Goal: Task Accomplishment & Management: Complete application form

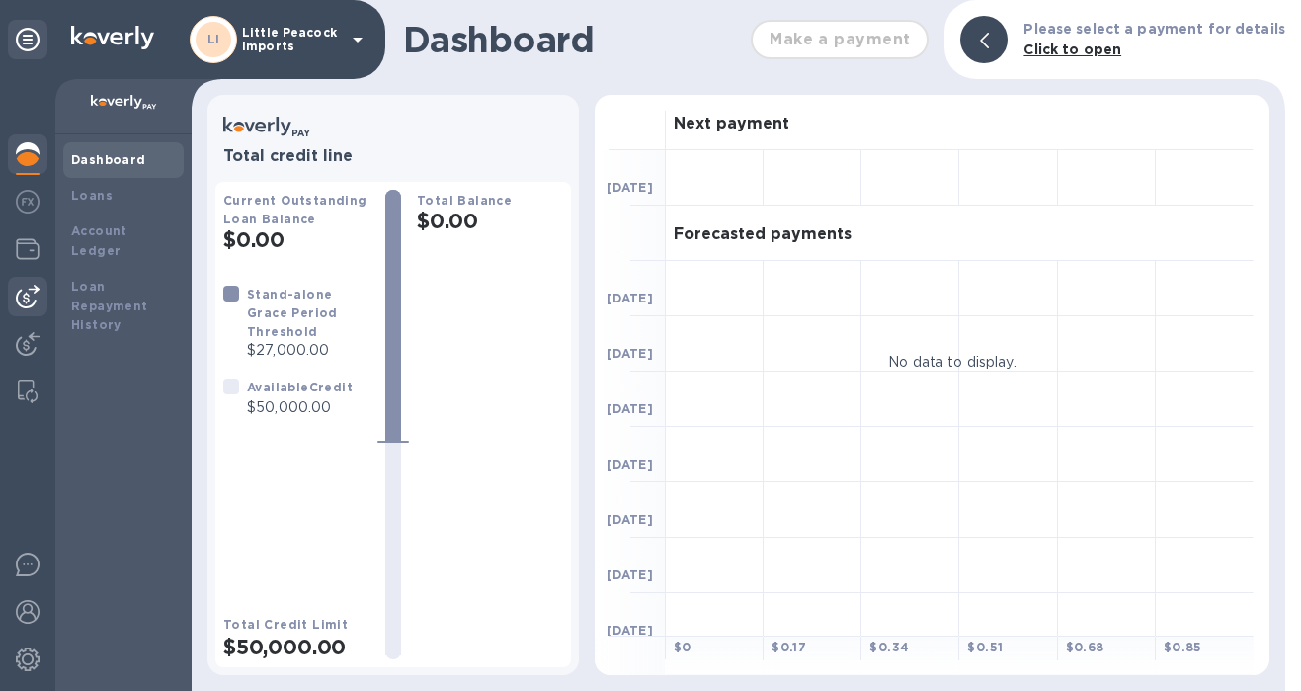
click at [28, 287] on img at bounding box center [28, 297] width 24 height 24
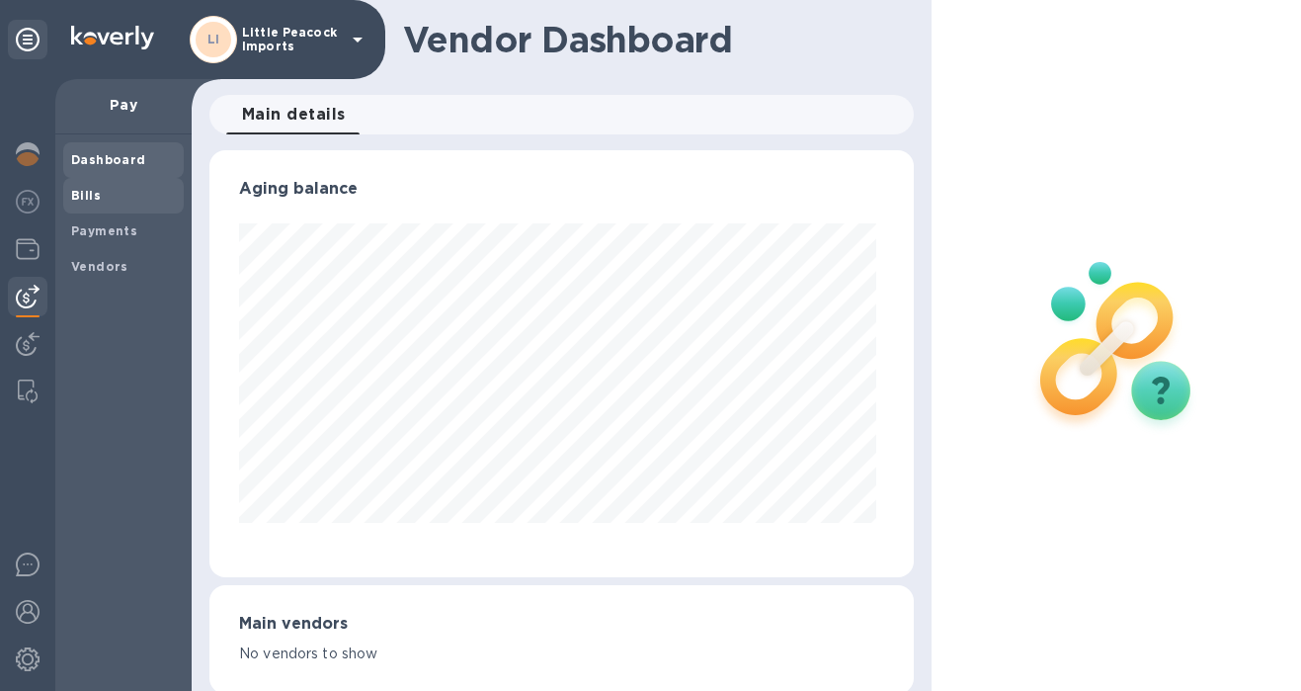
scroll to position [427, 696]
click at [97, 195] on b "Bills" at bounding box center [86, 195] width 30 height 15
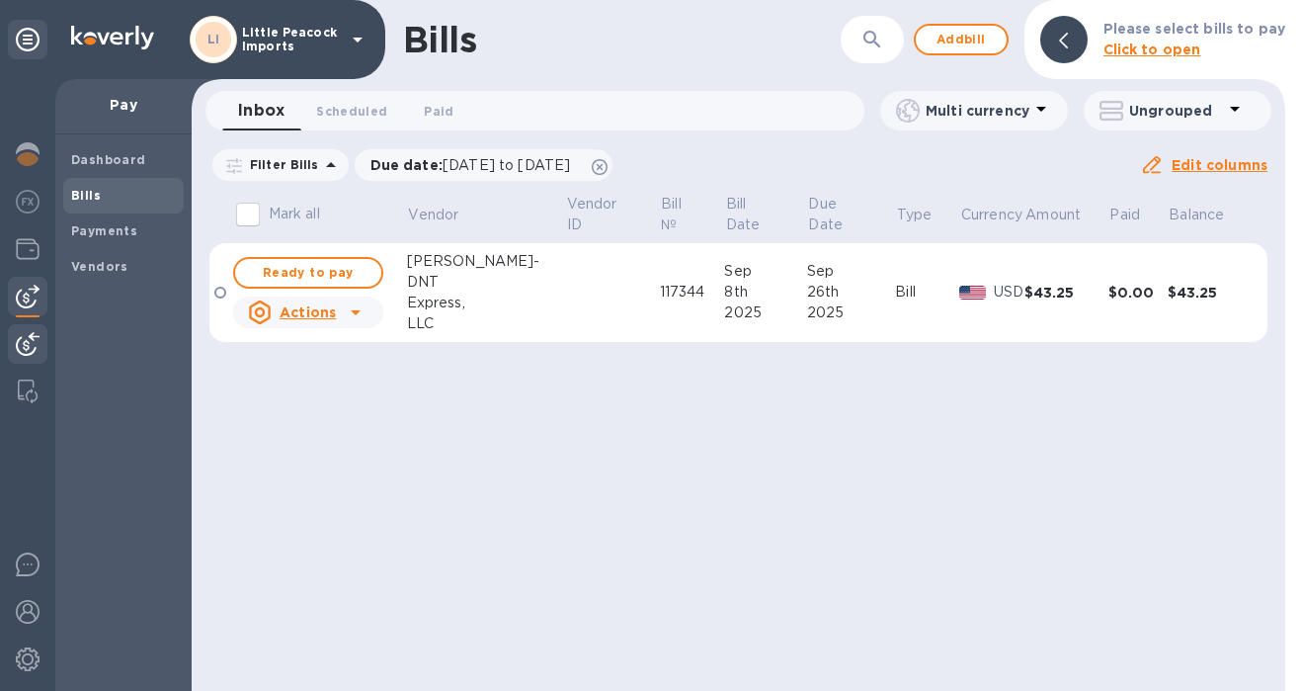
click at [30, 343] on img at bounding box center [28, 344] width 24 height 24
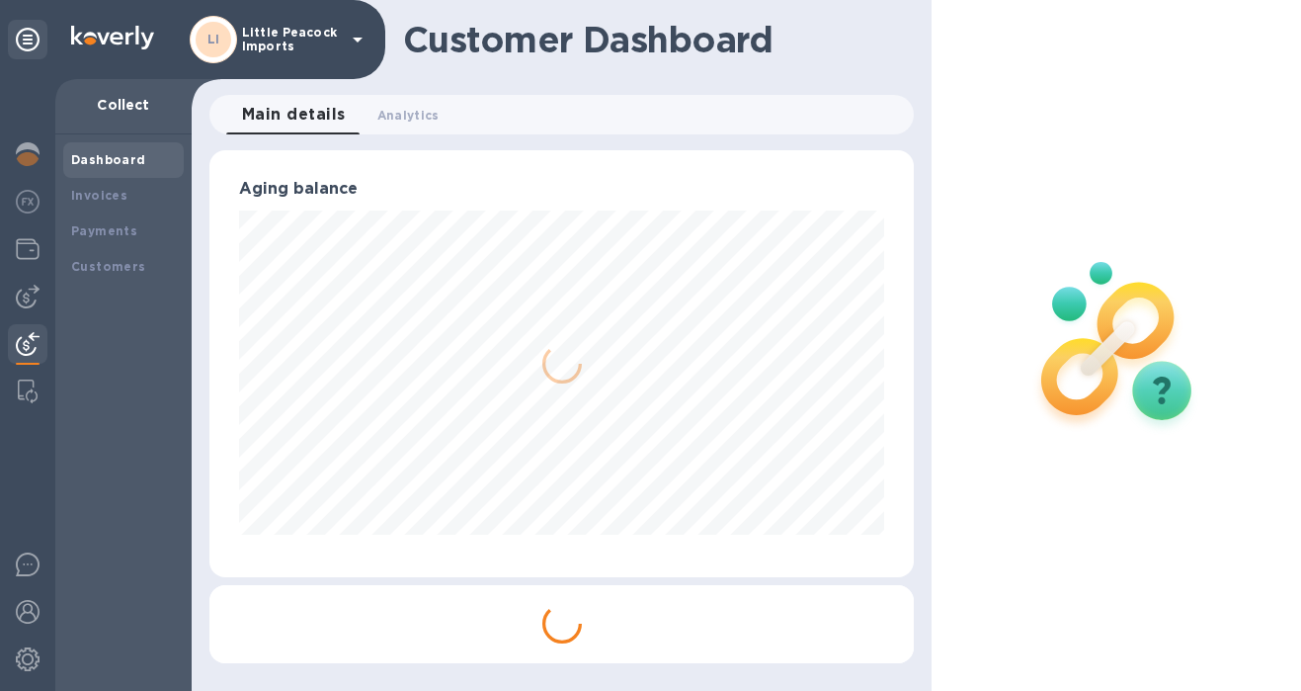
scroll to position [427, 697]
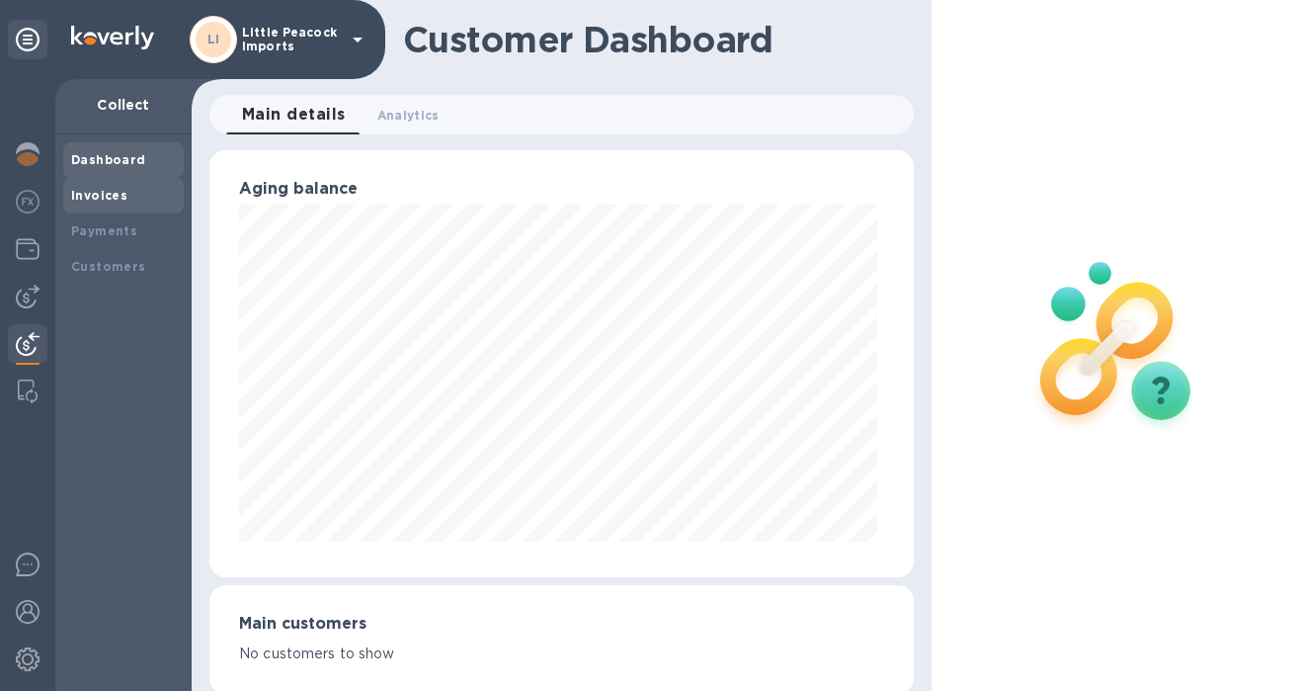
click at [110, 196] on b "Invoices" at bounding box center [99, 195] width 56 height 15
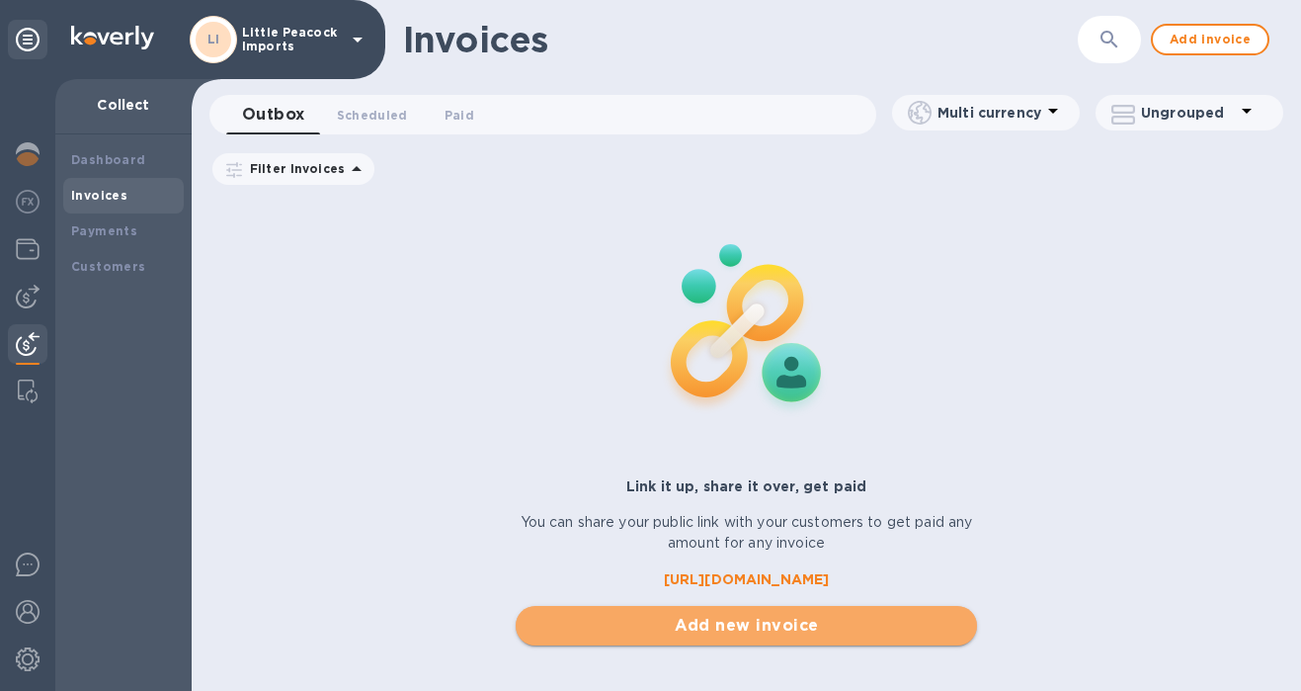
click at [774, 627] on span "Add new invoice" at bounding box center [746, 625] width 431 height 24
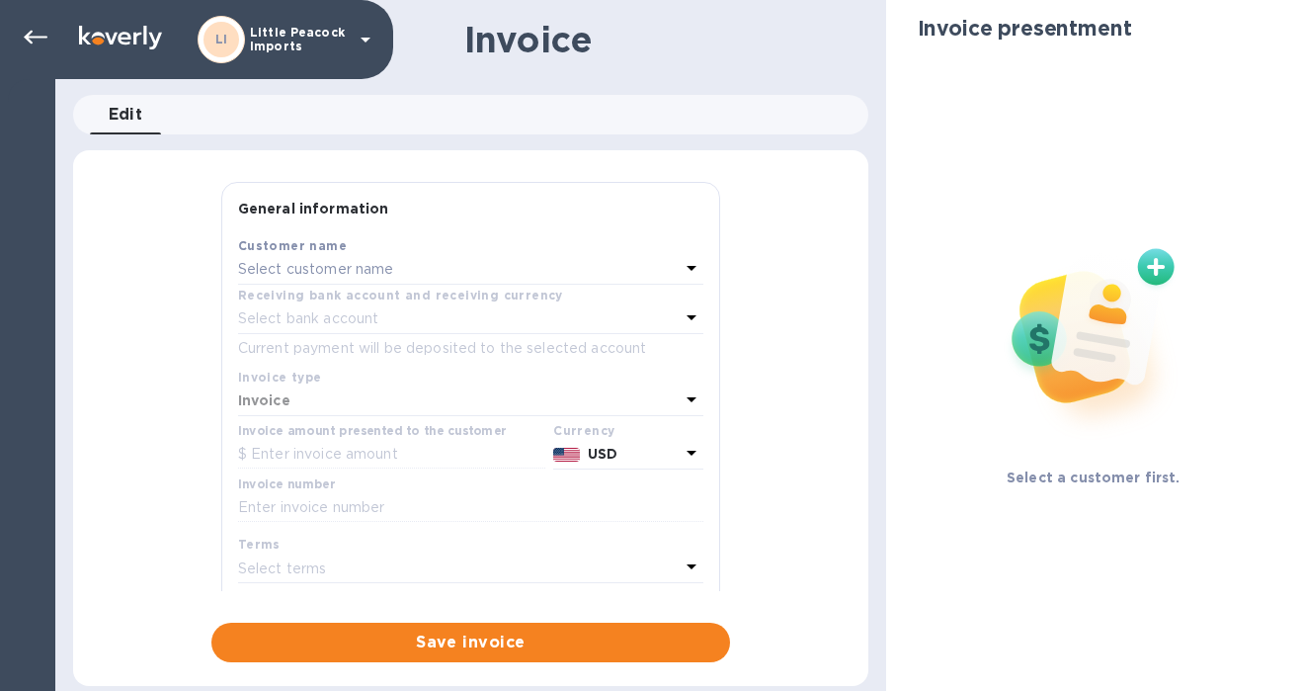
click at [446, 274] on div "Select customer name" at bounding box center [459, 270] width 442 height 28
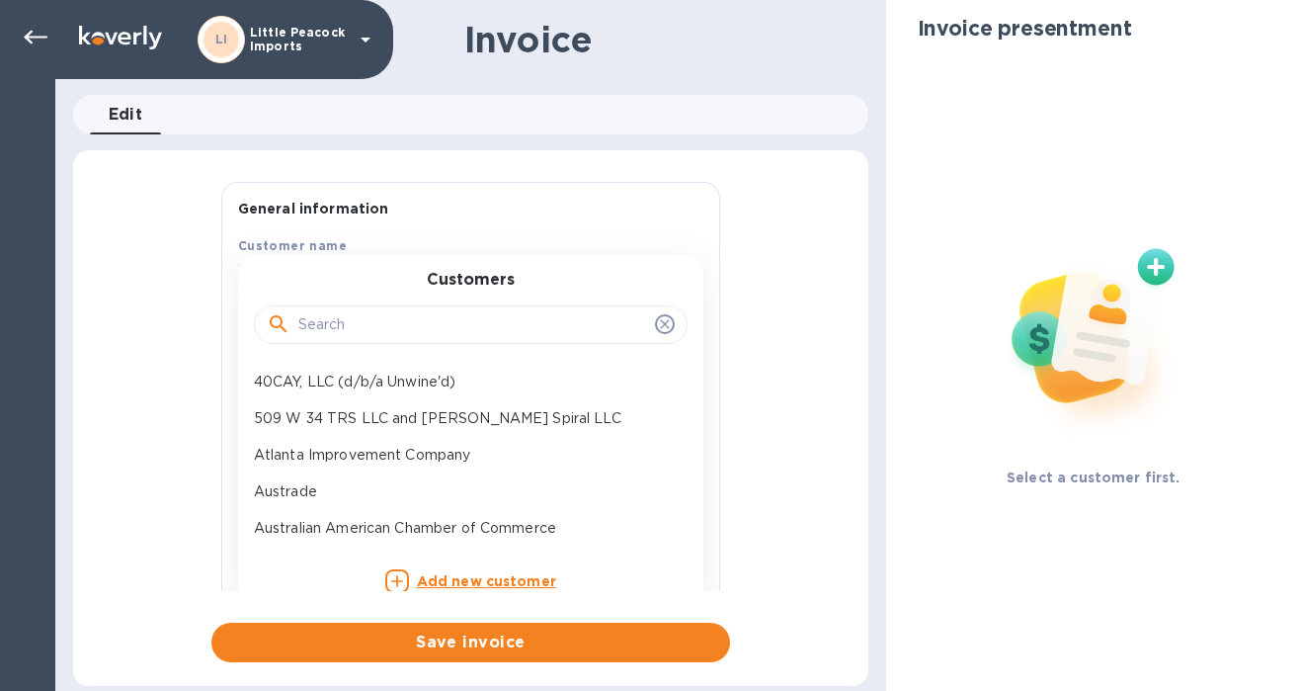
click at [384, 314] on input "text" at bounding box center [472, 325] width 349 height 30
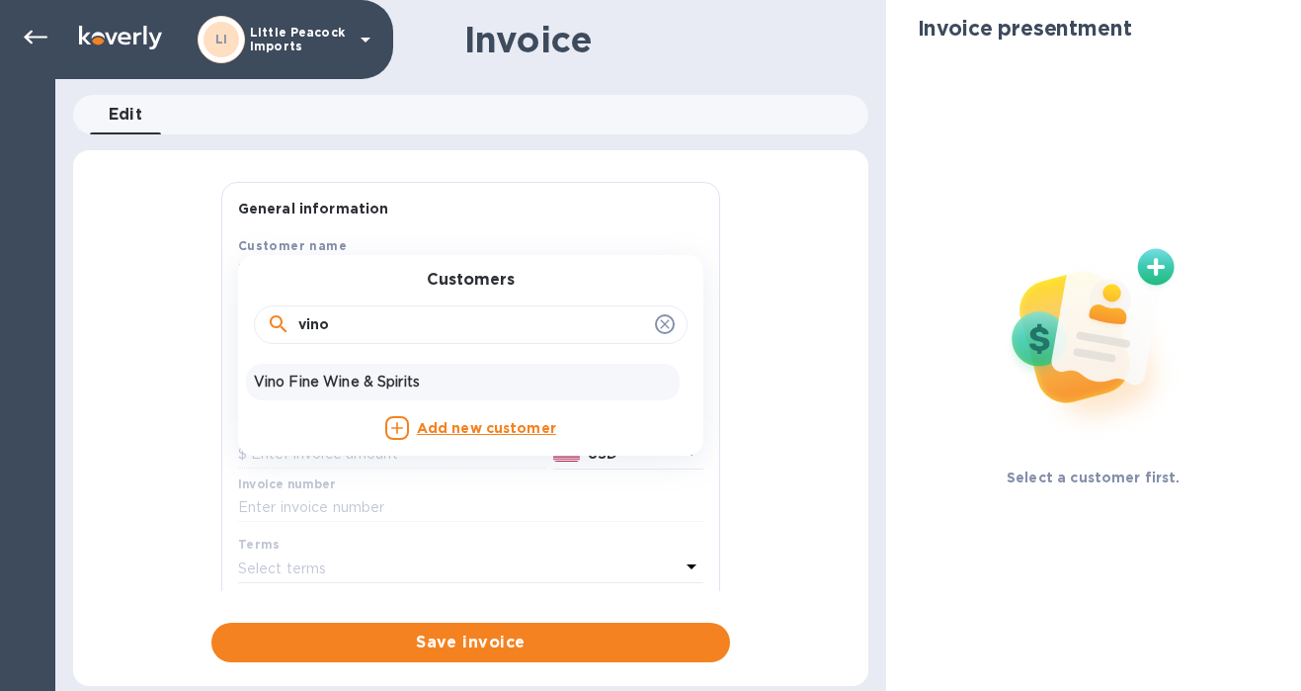
type input "vino"
click at [359, 385] on p "Vino Fine Wine & Spirits" at bounding box center [463, 381] width 418 height 21
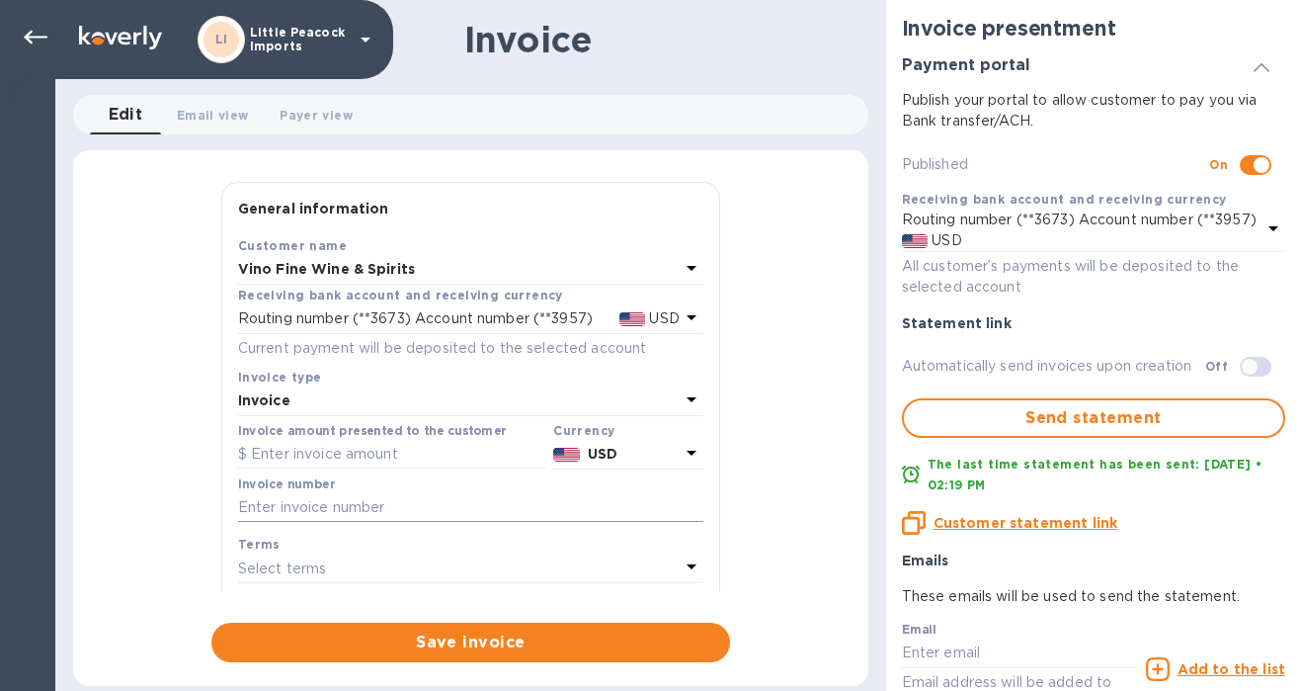
click at [355, 508] on input "text" at bounding box center [470, 508] width 465 height 30
paste input "LP2507036"
paste input "LP2507037"
paste input "LP2509011"
paste input "LP2509012"
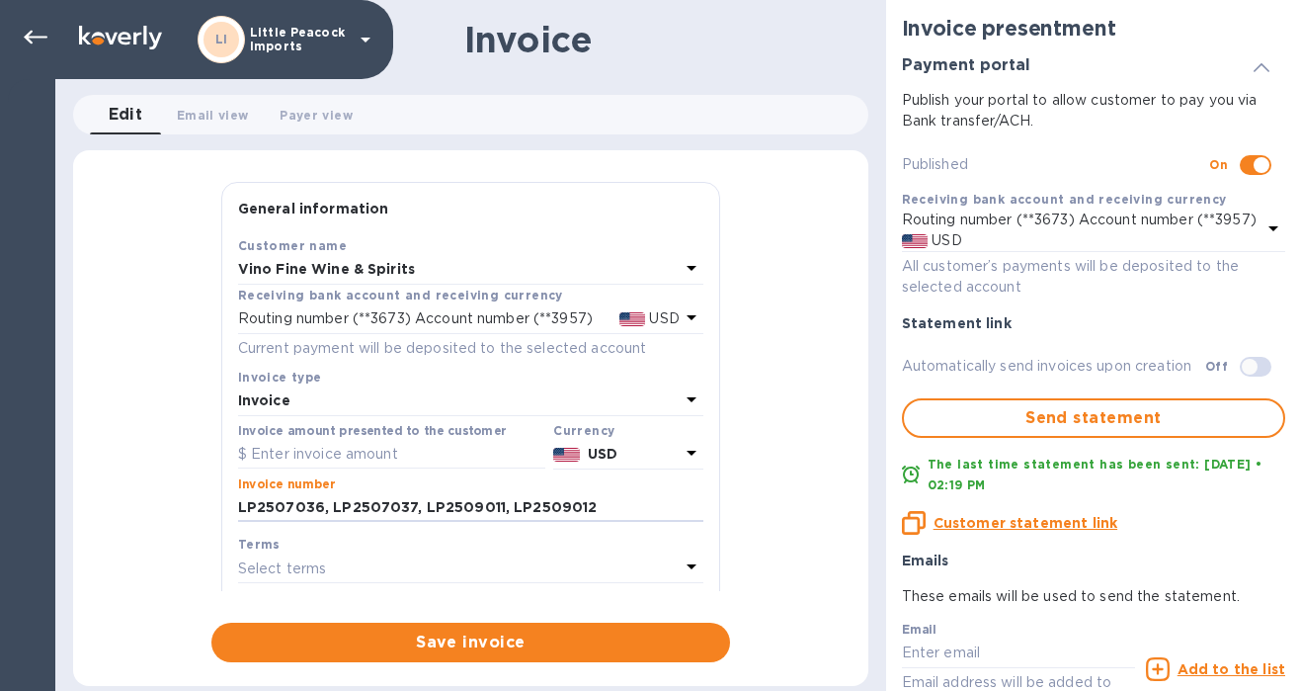
type input "LP2507036, LP2507037, LP2509011, LP2509012"
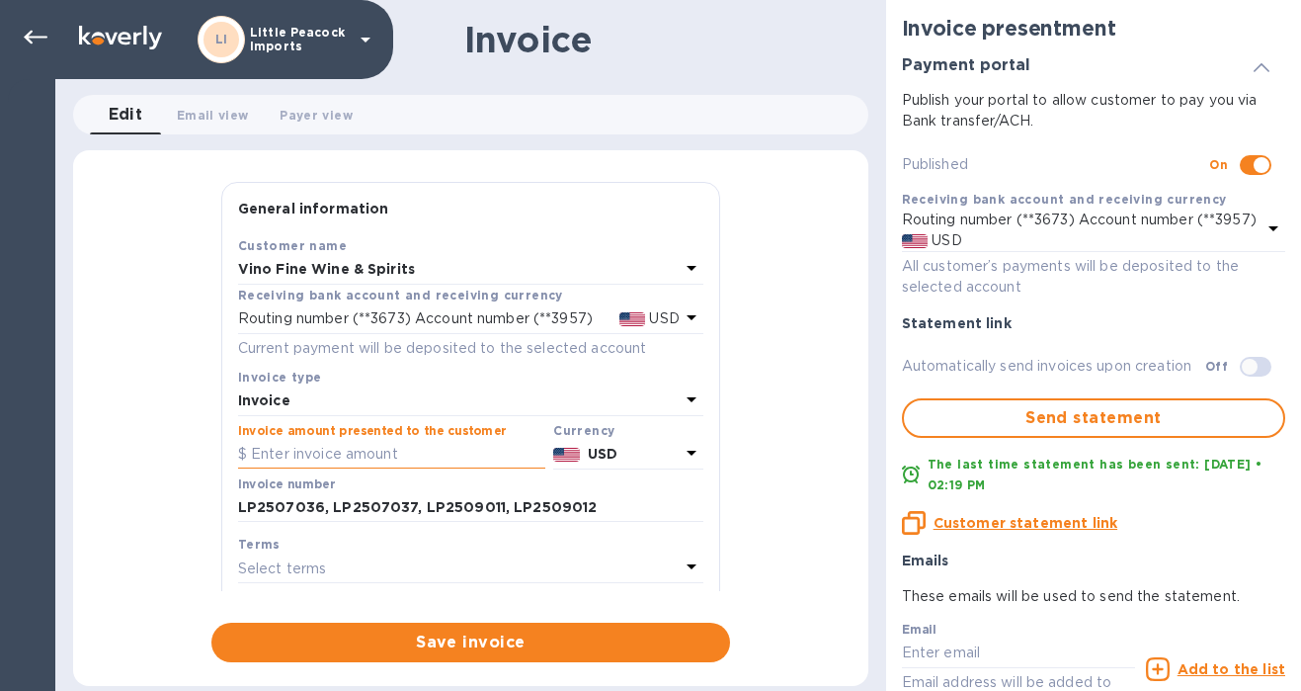
click at [440, 460] on input "text" at bounding box center [391, 455] width 307 height 30
paste input "807.64"
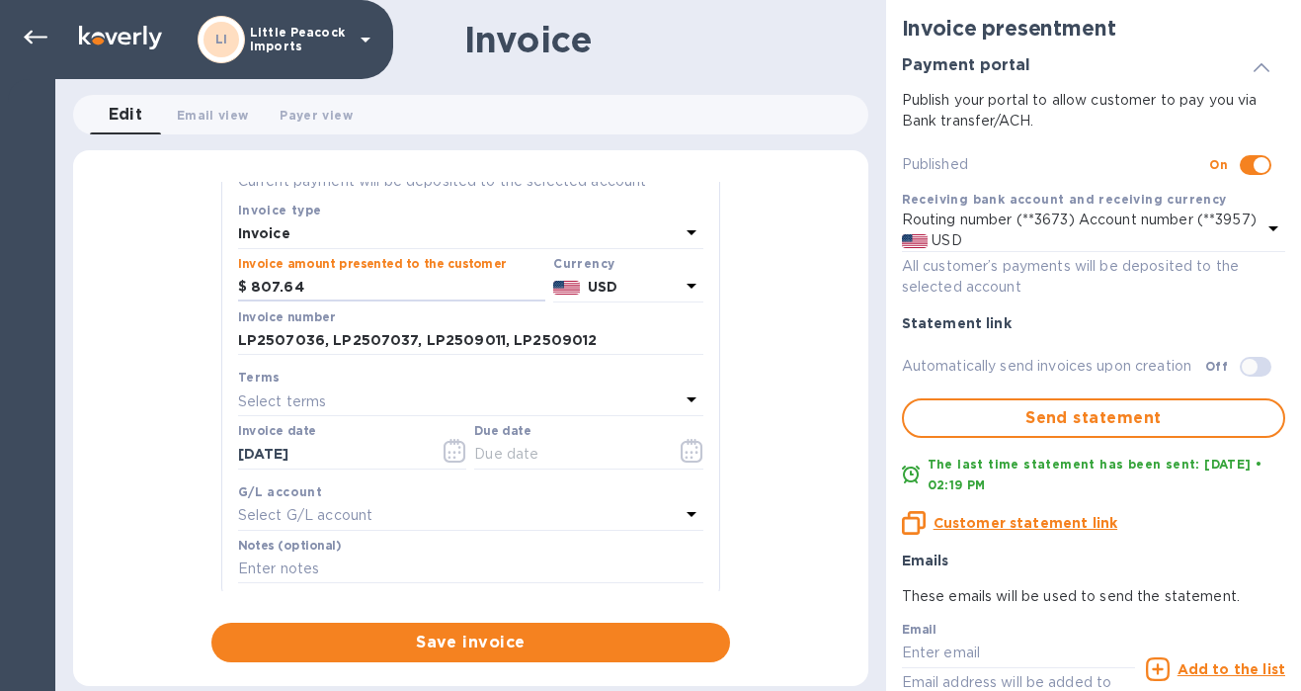
scroll to position [220, 0]
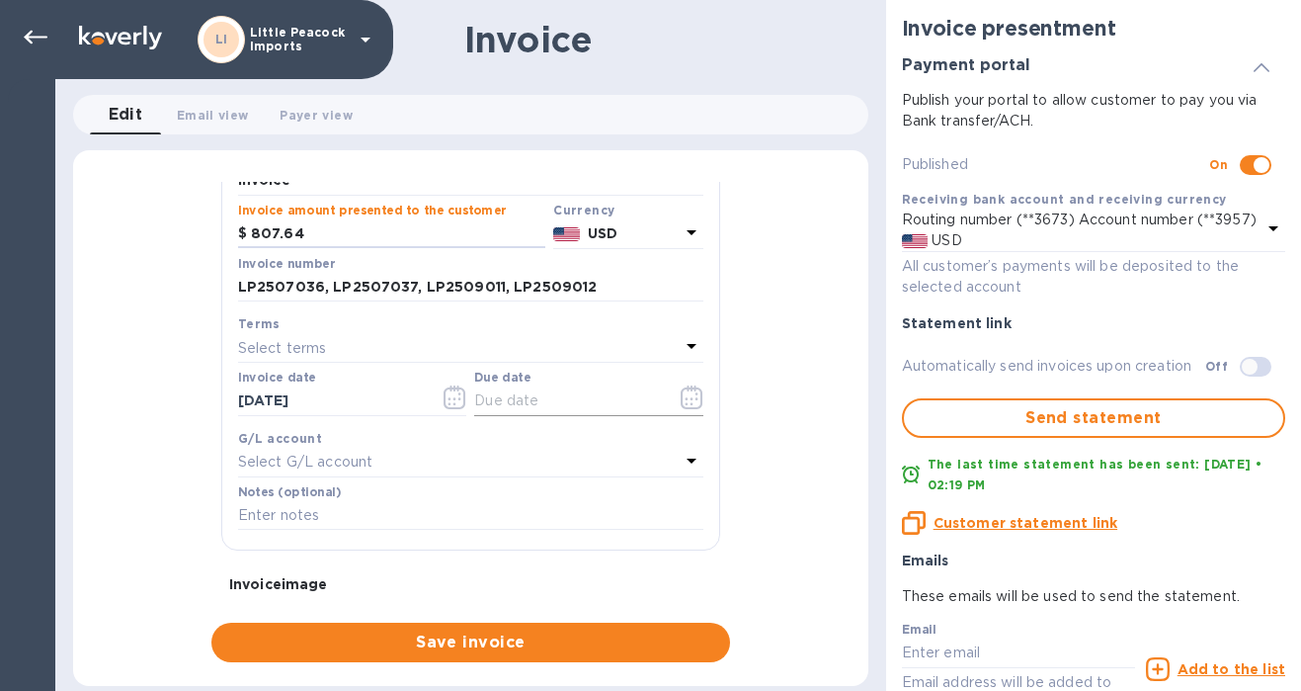
type input "807.64"
click at [681, 389] on icon "button" at bounding box center [692, 397] width 23 height 24
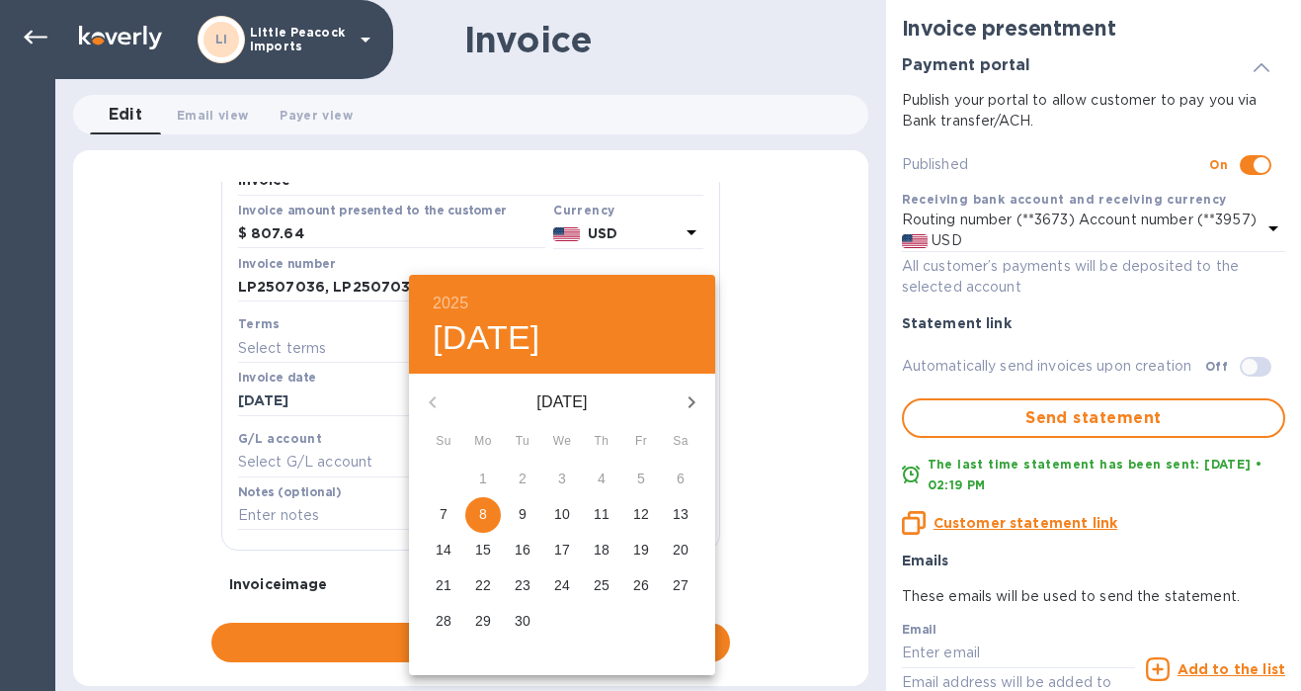
click at [486, 510] on p "8" at bounding box center [483, 514] width 8 height 20
type input "[DATE]"
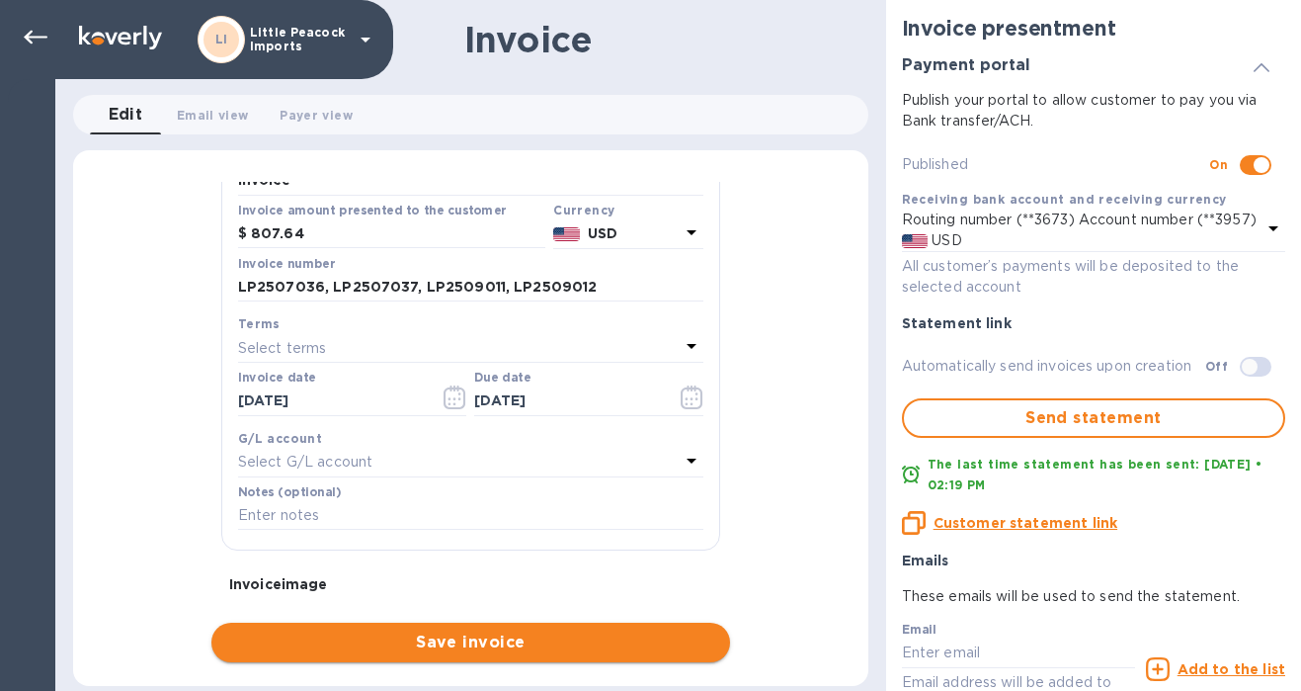
click at [542, 640] on span "Save invoice" at bounding box center [470, 642] width 487 height 24
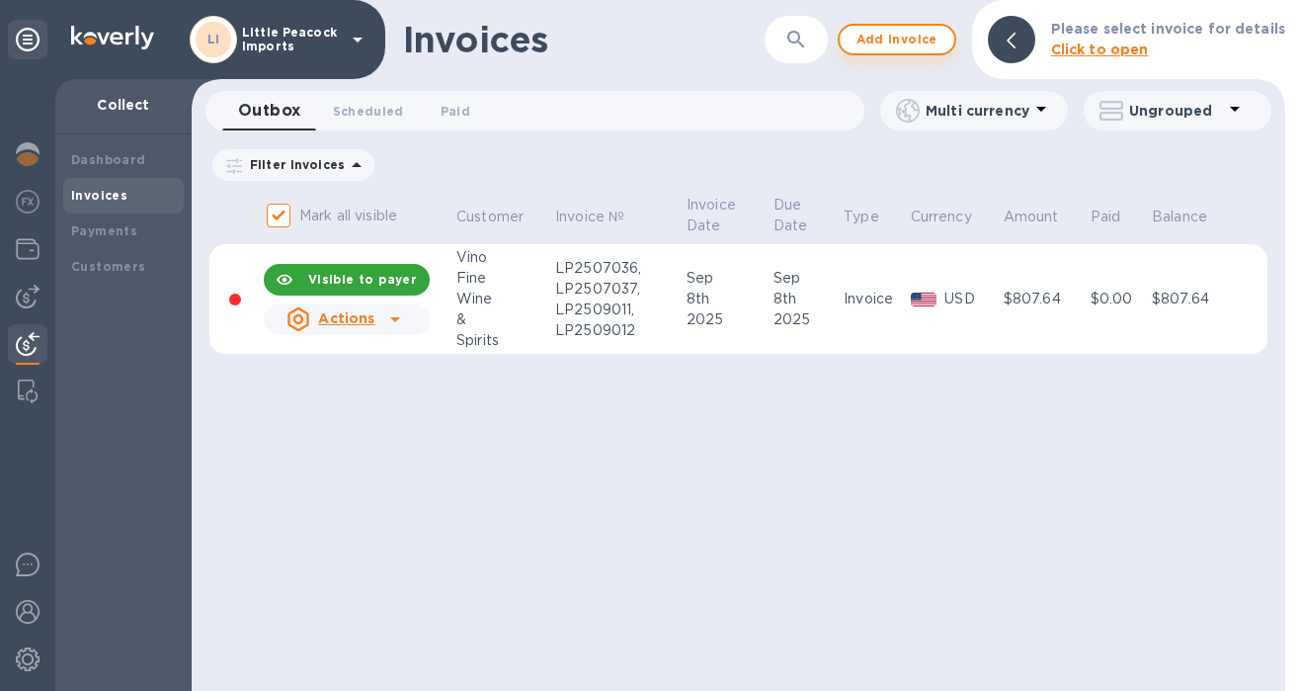
click at [938, 35] on span "Add invoice" at bounding box center [896, 40] width 83 height 24
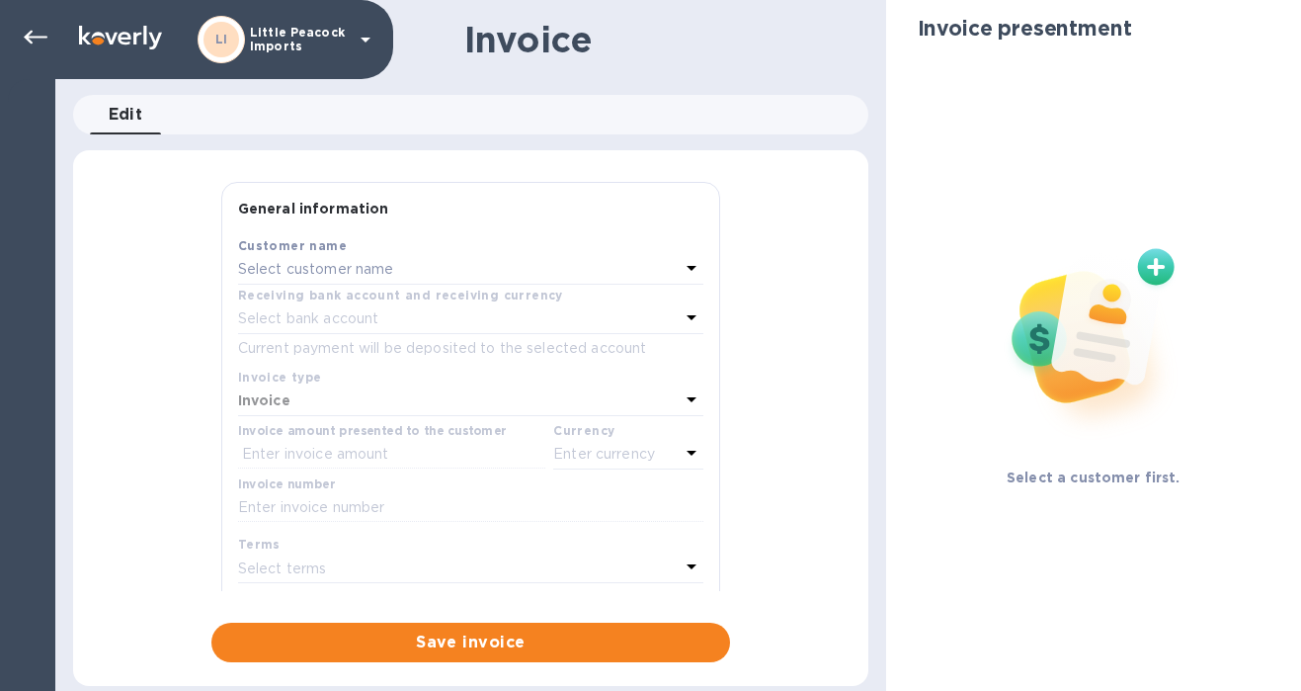
click at [322, 268] on p "Select customer name" at bounding box center [316, 269] width 156 height 21
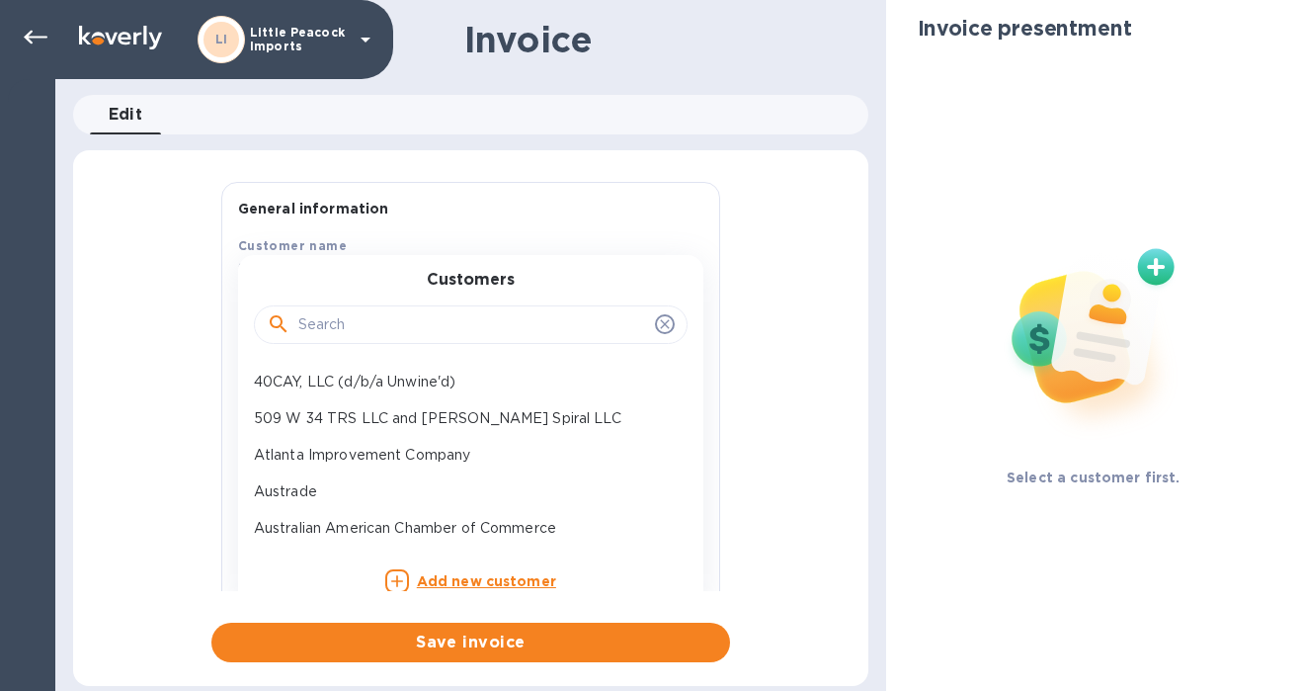
click at [352, 353] on div at bounding box center [471, 322] width 434 height 67
click at [369, 324] on input "text" at bounding box center [472, 325] width 349 height 30
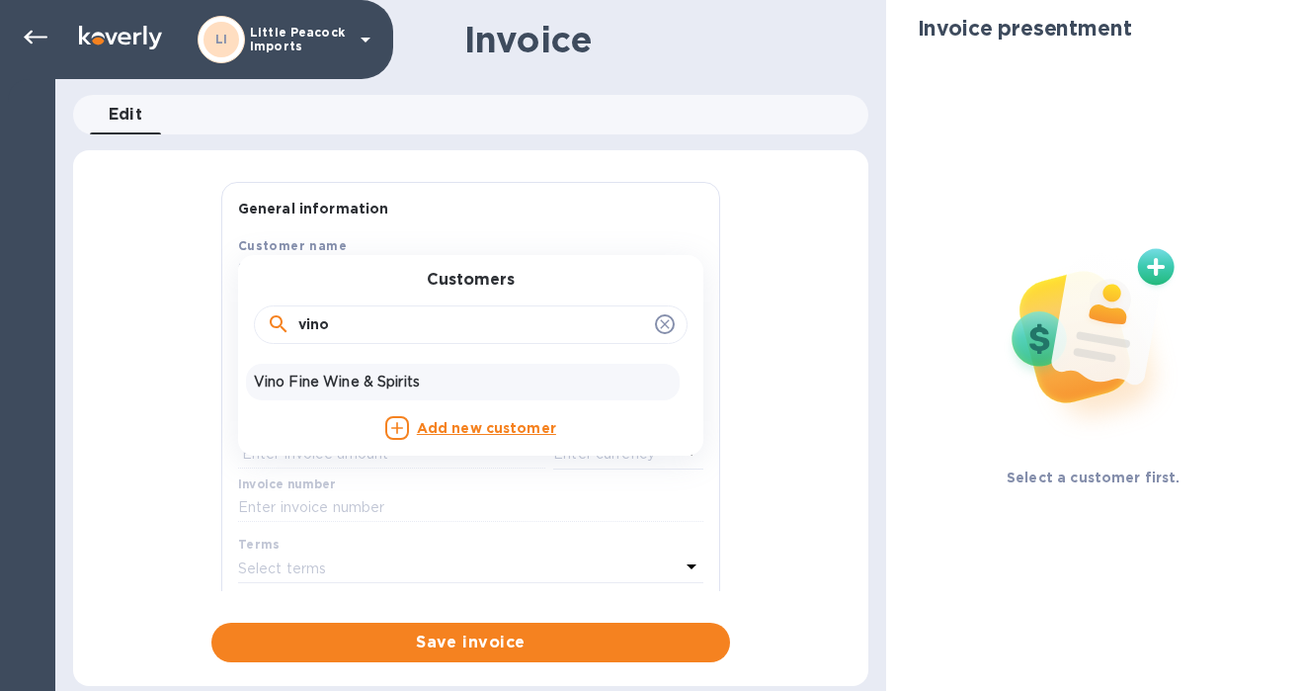
type input "vino"
click at [323, 392] on div "Vino Fine Wine & Spirits" at bounding box center [463, 382] width 434 height 37
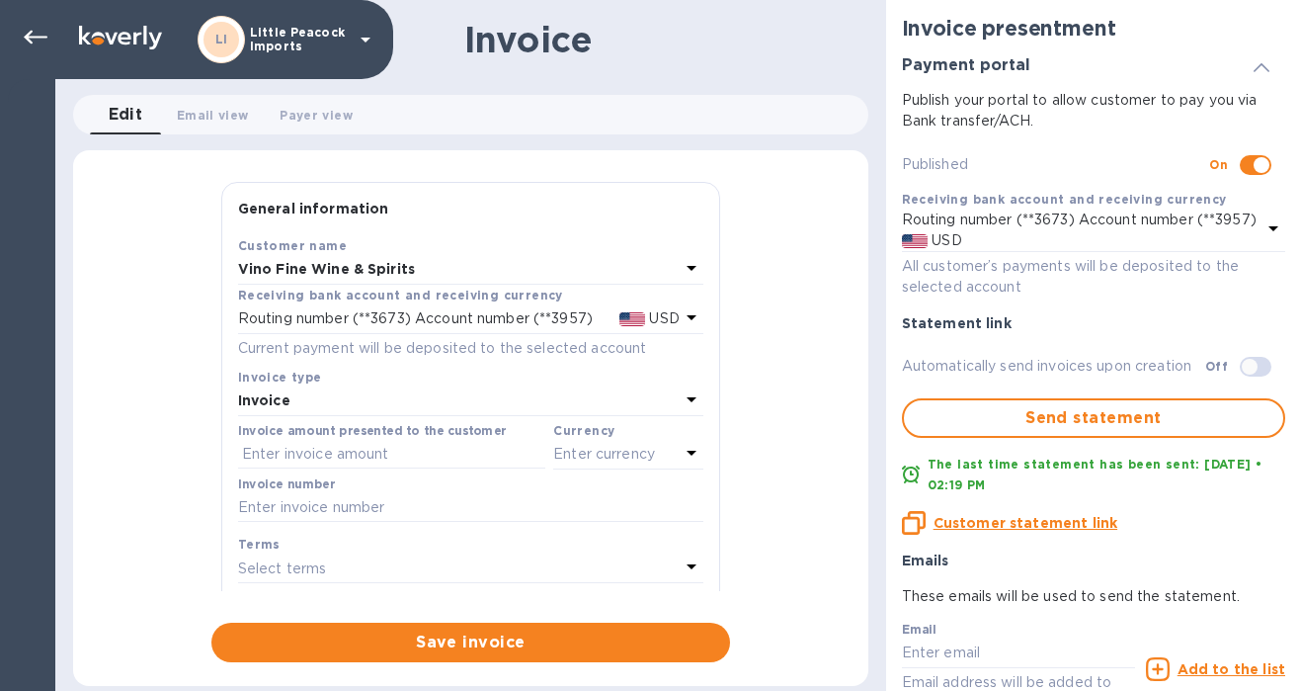
click at [344, 529] on div "Invoice number" at bounding box center [470, 501] width 473 height 57
click at [363, 515] on input "text" at bounding box center [470, 508] width 465 height 30
paste input "LP2508056"
type input "LP2508056 (by the sea)"
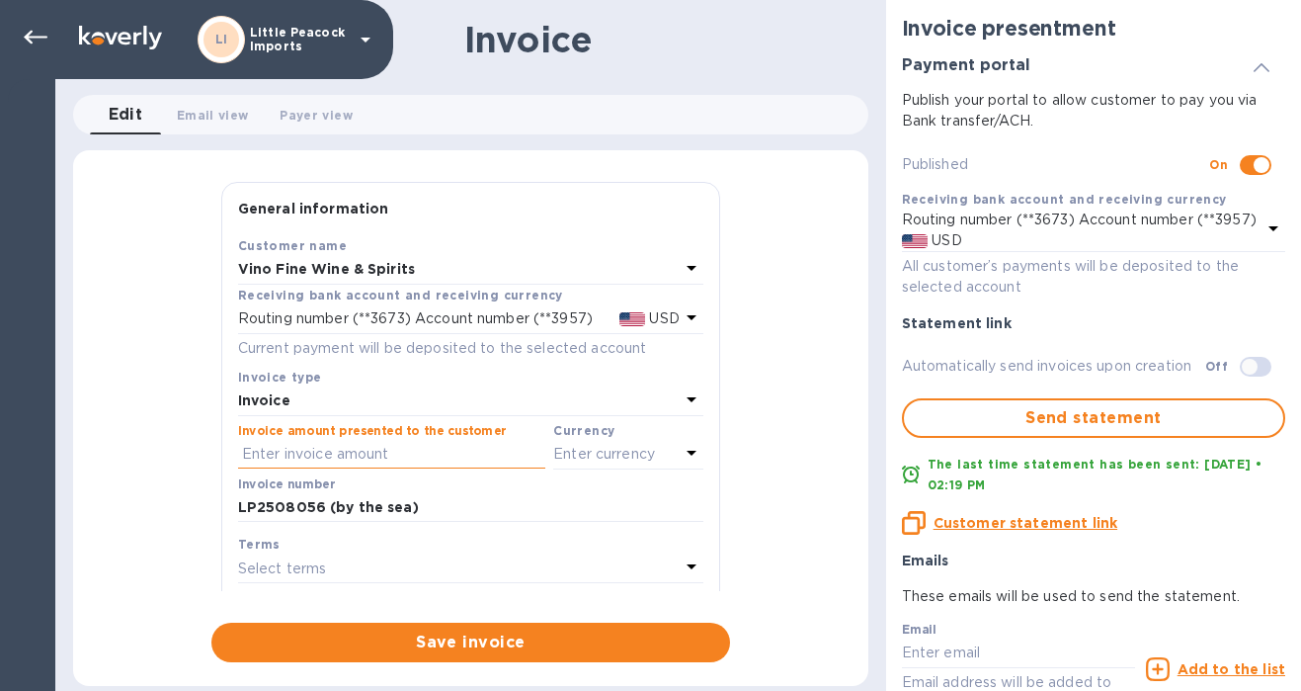
click at [435, 454] on input "text" at bounding box center [391, 455] width 307 height 30
type input "680"
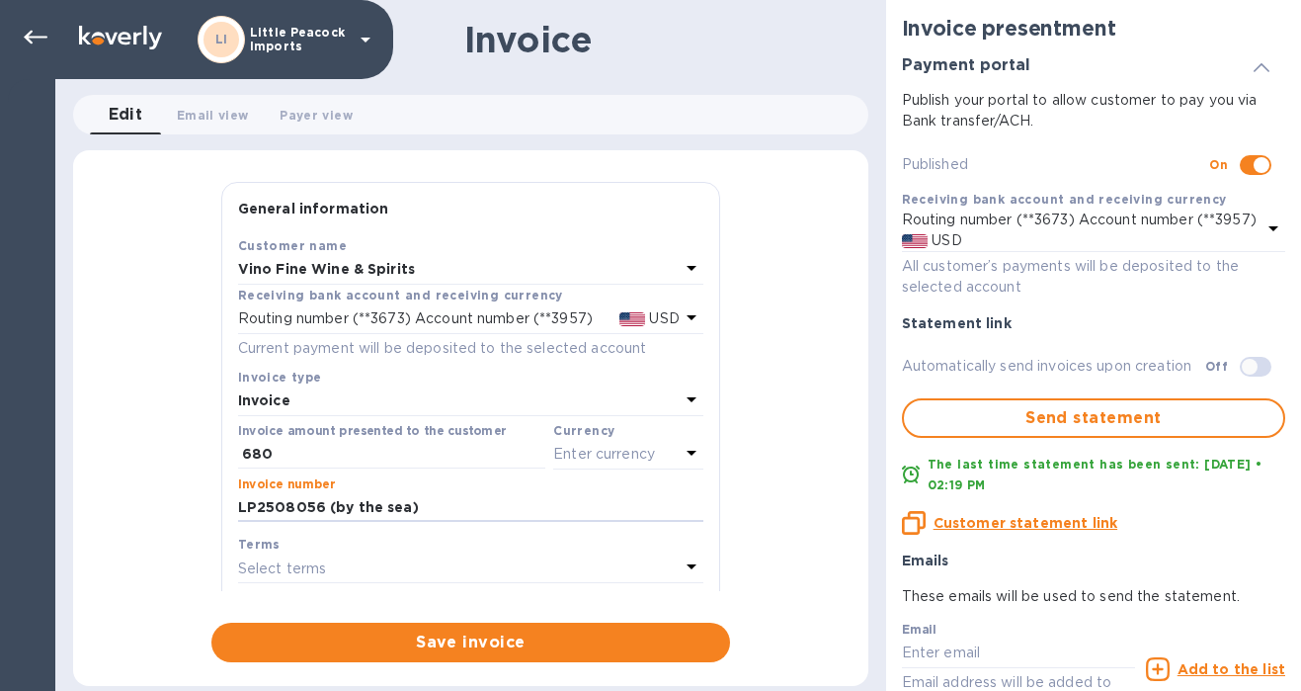
click at [680, 450] on icon at bounding box center [692, 453] width 24 height 24
click at [511, 489] on div "USD US Dollar" at bounding box center [516, 504] width 327 height 37
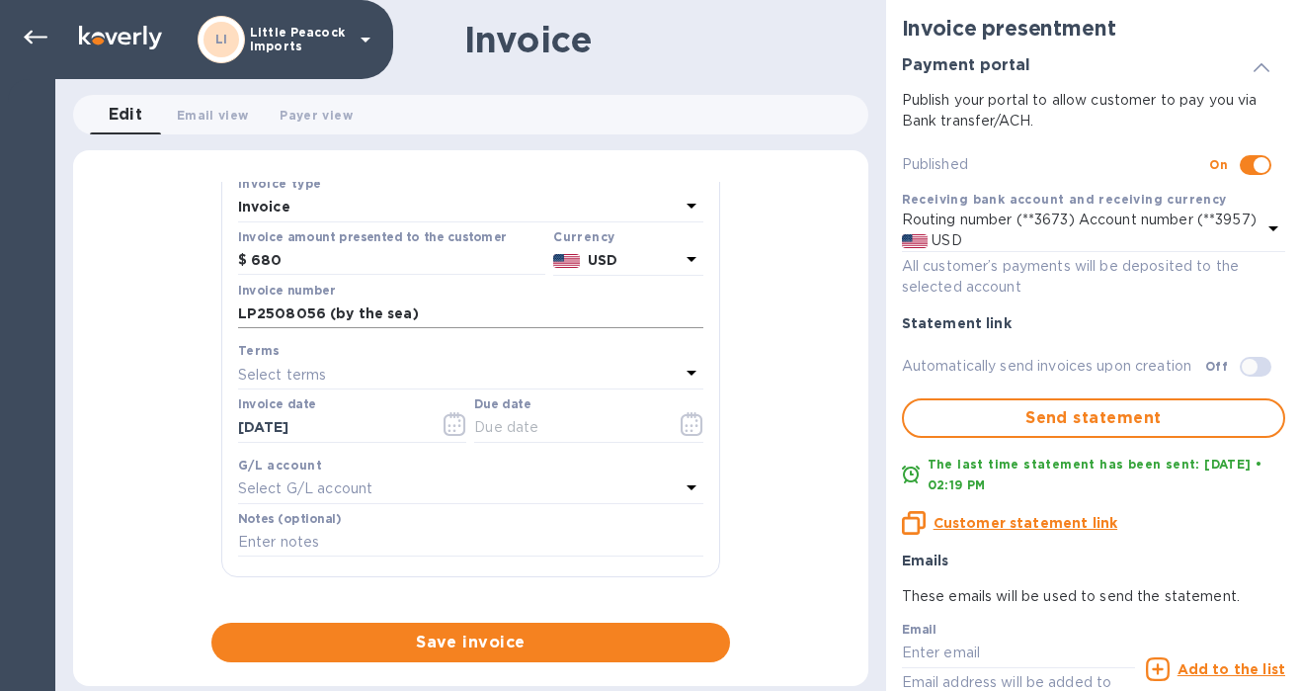
scroll to position [193, 0]
click at [695, 423] on icon "button" at bounding box center [696, 421] width 3 height 3
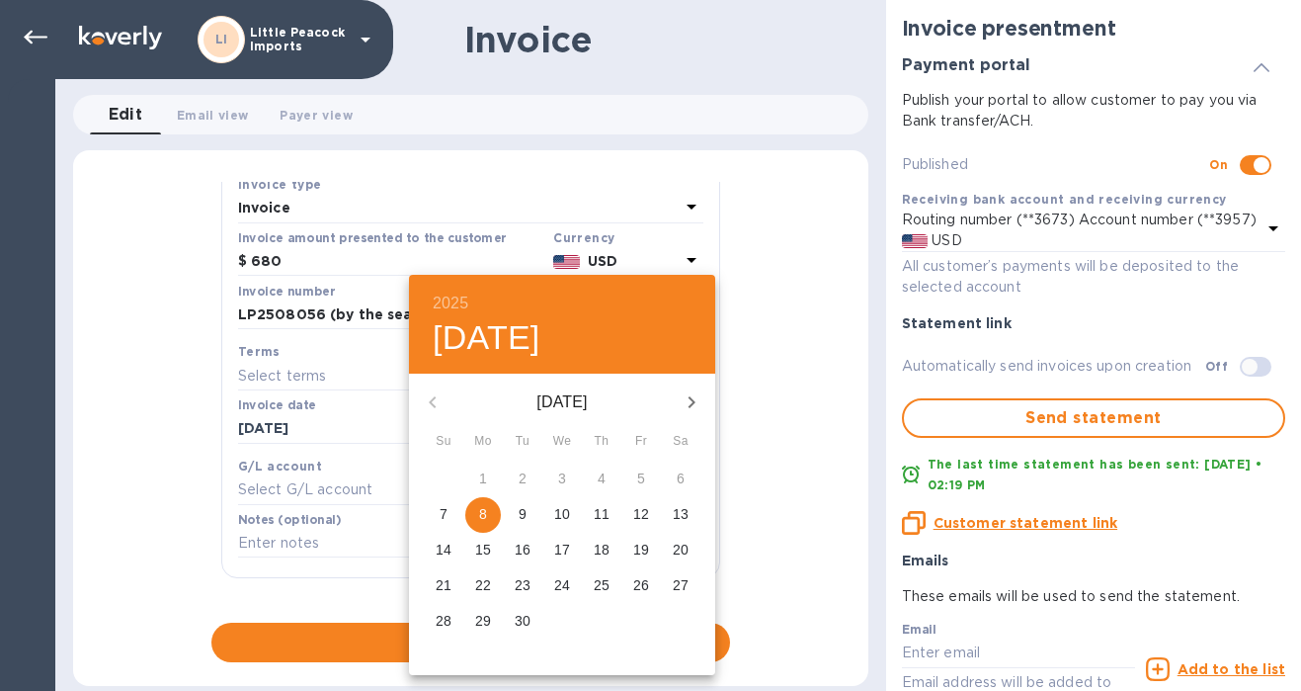
click at [485, 510] on p "8" at bounding box center [483, 514] width 8 height 20
type input "[DATE]"
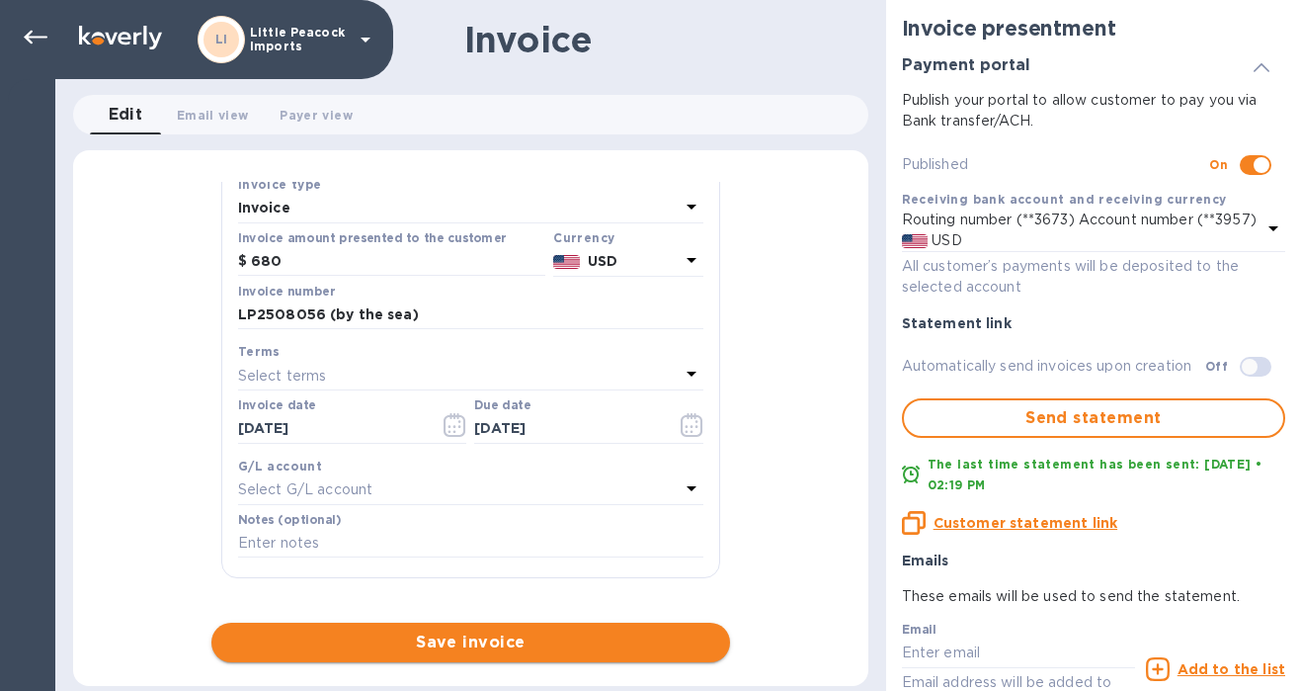
click at [485, 633] on span "Save invoice" at bounding box center [470, 642] width 487 height 24
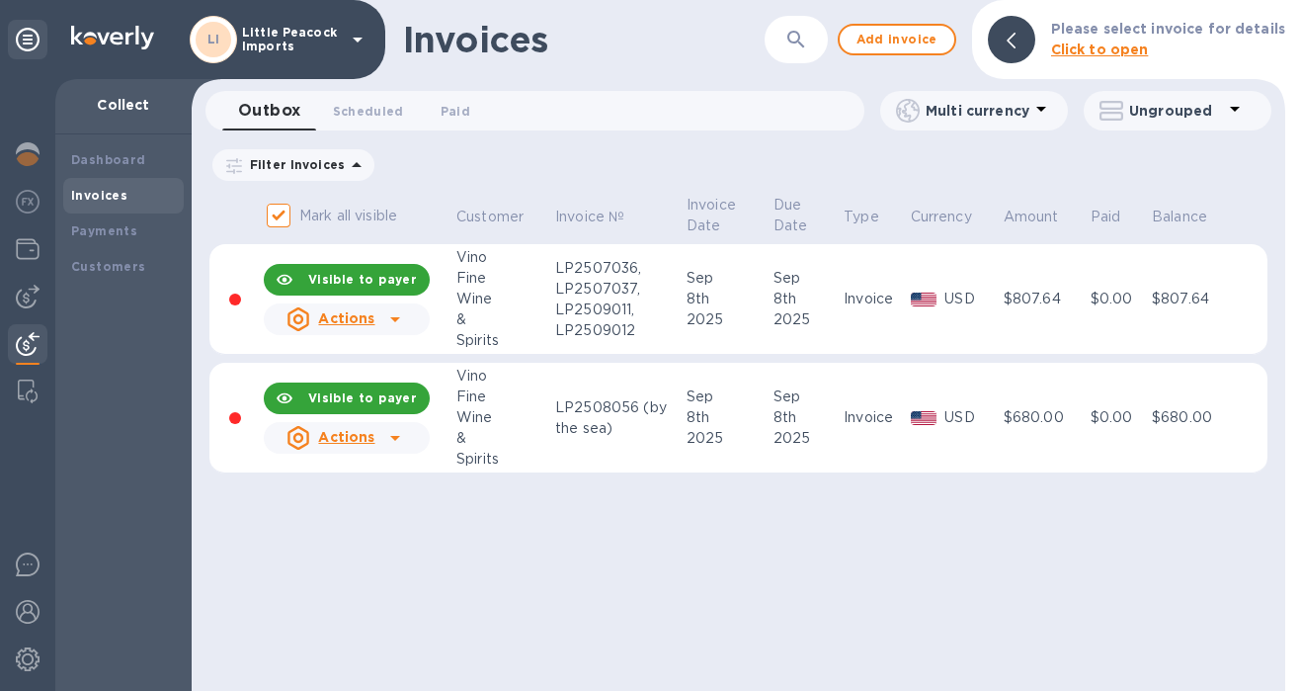
click at [391, 315] on icon at bounding box center [395, 319] width 24 height 24
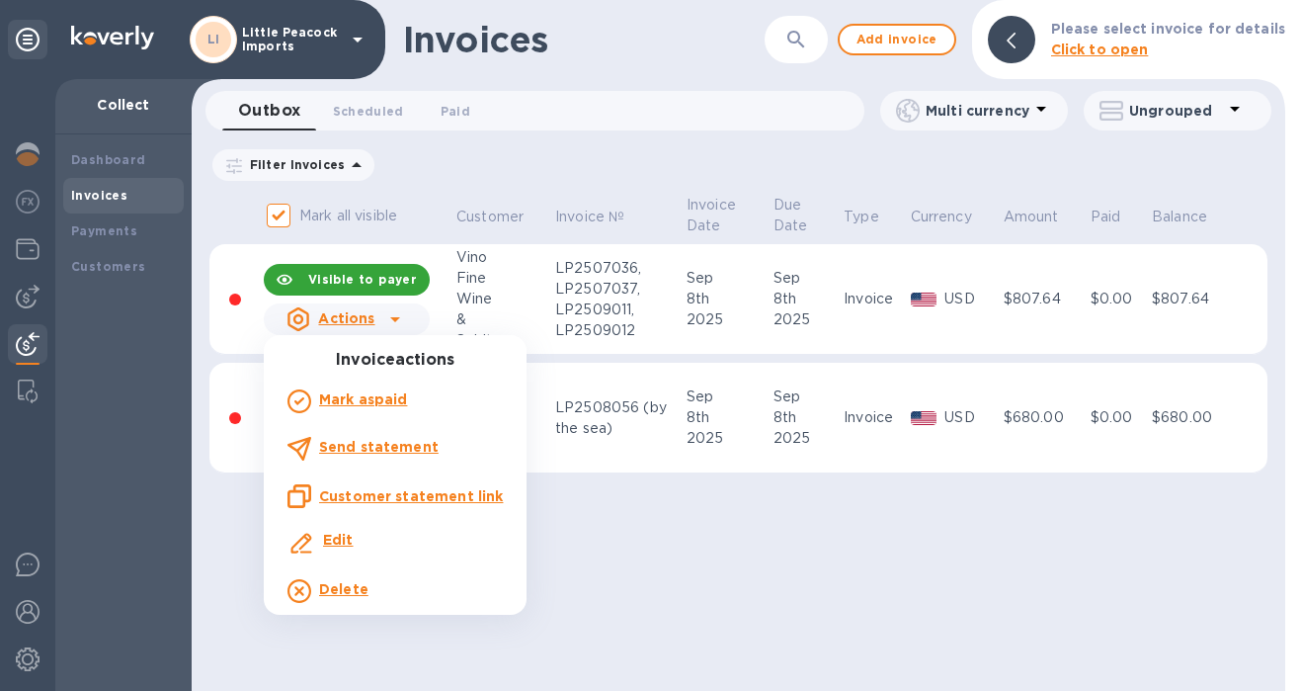
click at [366, 495] on u "Customer statement link" at bounding box center [411, 496] width 184 height 16
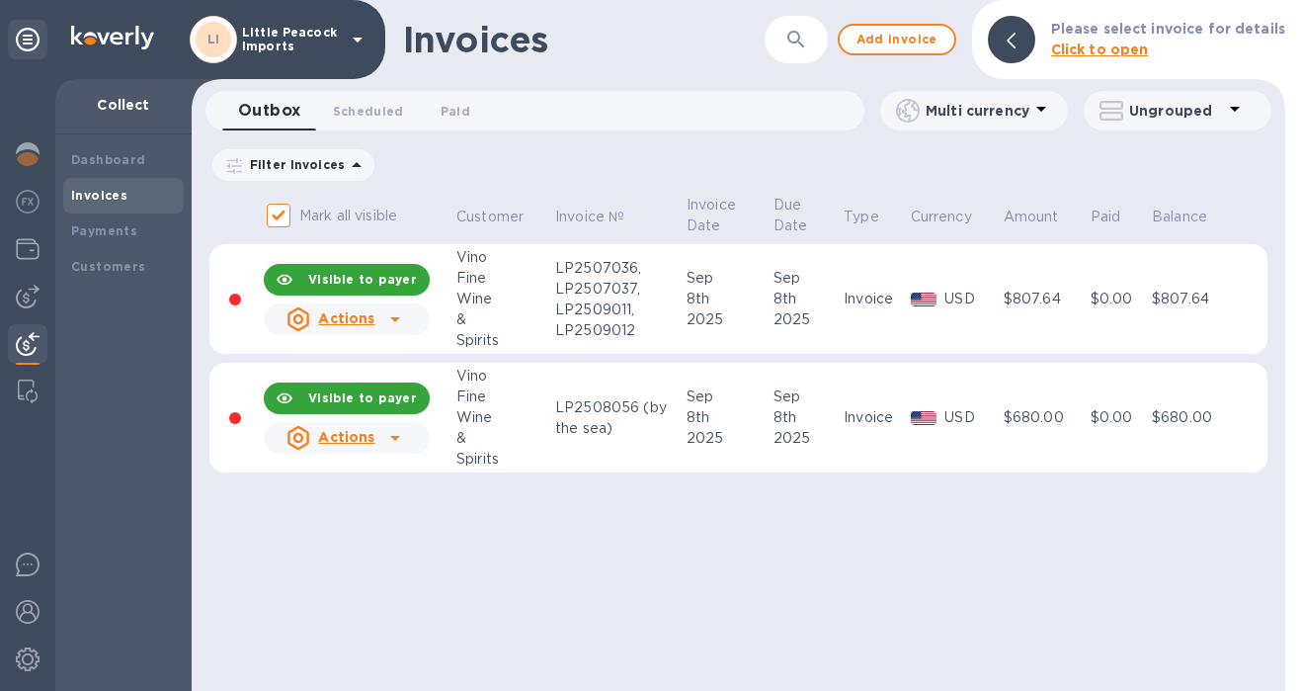
click at [399, 438] on icon at bounding box center [395, 438] width 24 height 24
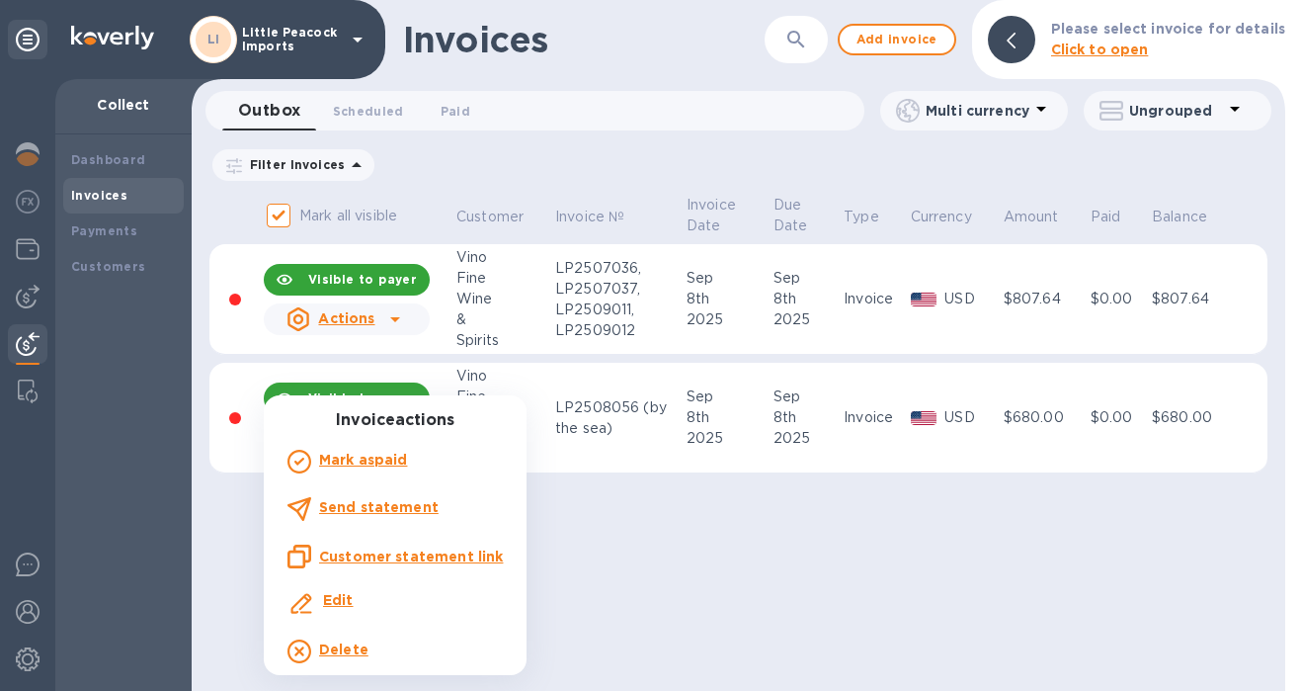
click at [365, 550] on u "Customer statement link" at bounding box center [411, 556] width 184 height 16
